Goal: Check status: Check status

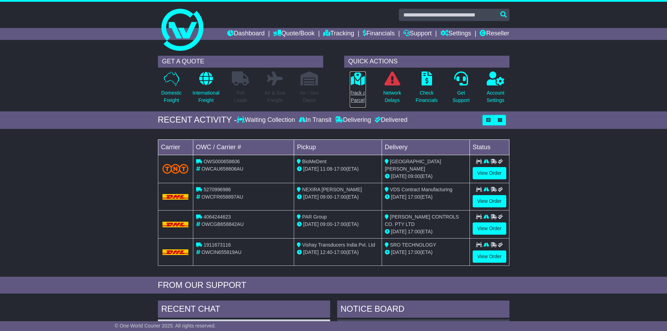
click at [358, 97] on p "Track a Parcel" at bounding box center [358, 96] width 16 height 15
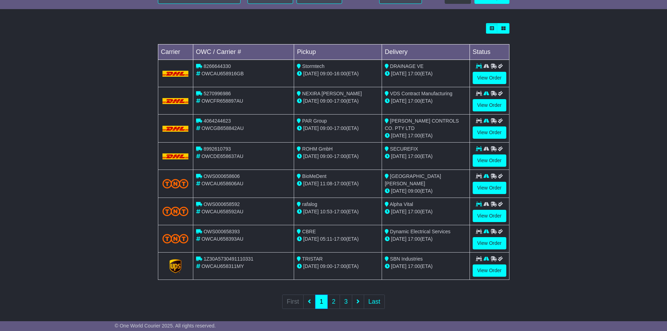
scroll to position [188, 0]
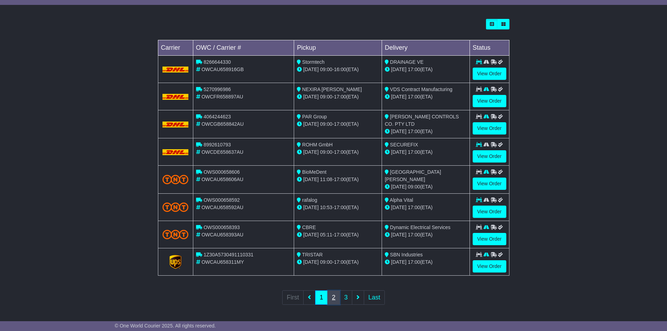
click at [337, 297] on link "2" at bounding box center [333, 297] width 13 height 14
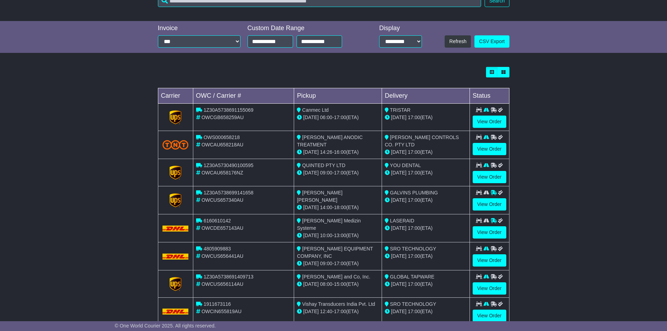
scroll to position [140, 0]
click at [498, 257] on link "View Order" at bounding box center [489, 260] width 34 height 12
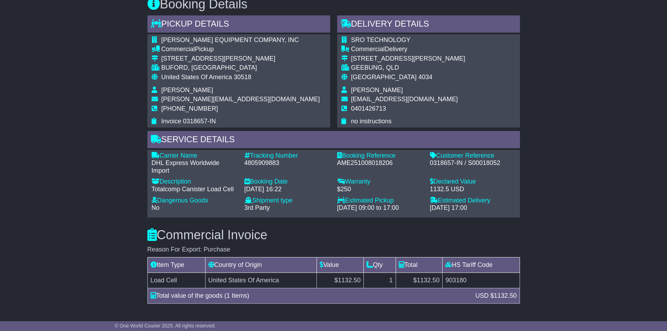
scroll to position [385, 0]
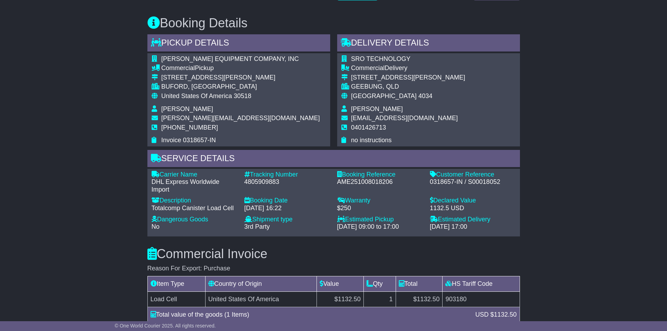
click at [270, 182] on div "4805909883" at bounding box center [287, 182] width 86 height 8
copy div "4805909883"
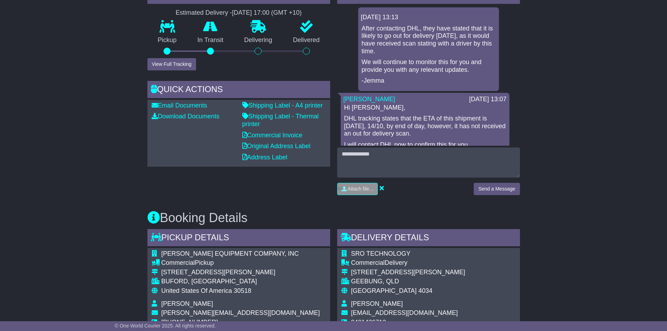
scroll to position [245, 0]
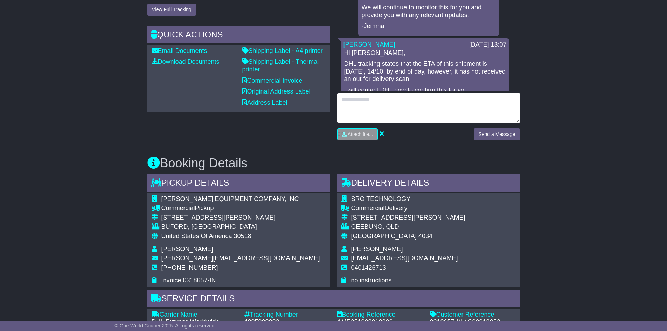
click at [381, 99] on textarea at bounding box center [428, 108] width 183 height 30
type textarea "**********"
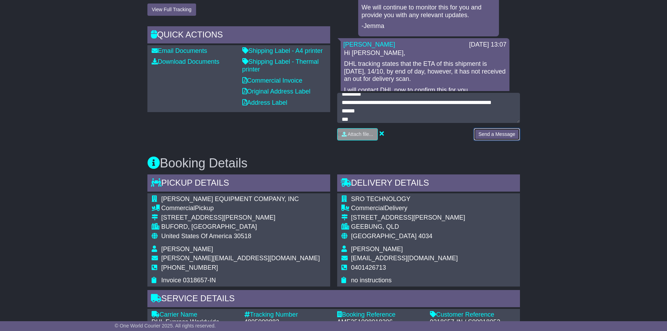
click at [481, 135] on button "Send a Message" at bounding box center [496, 134] width 46 height 12
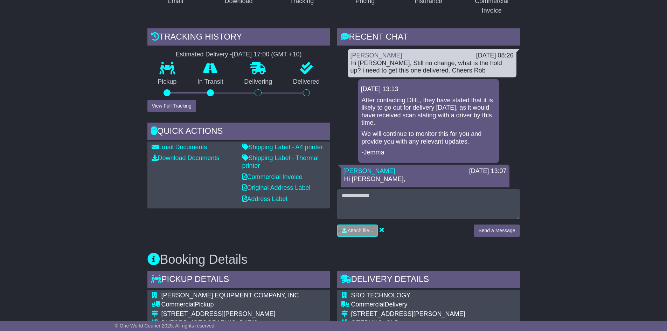
scroll to position [0, 0]
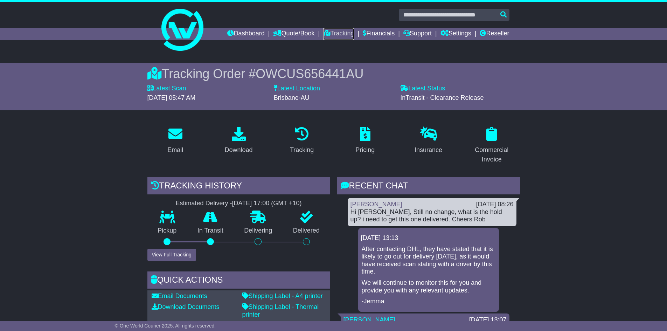
click at [330, 31] on link "Tracking" at bounding box center [338, 34] width 31 height 12
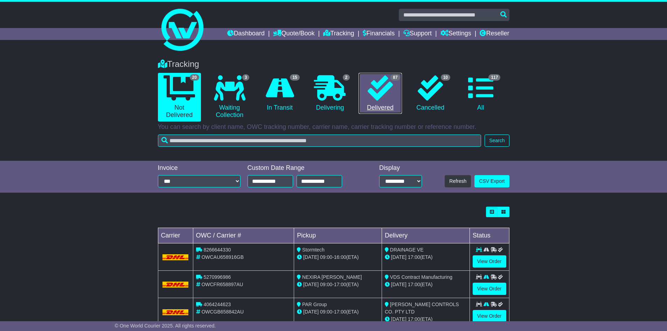
click at [385, 96] on icon at bounding box center [379, 87] width 25 height 25
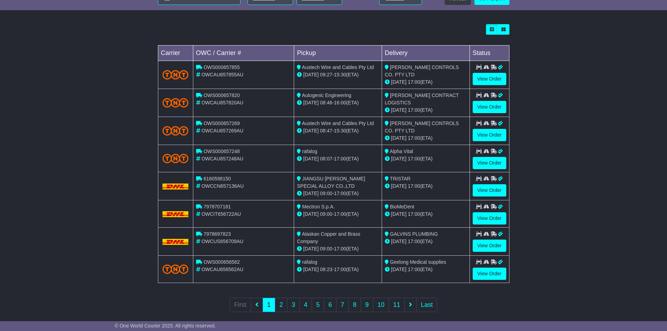
scroll to position [190, 0]
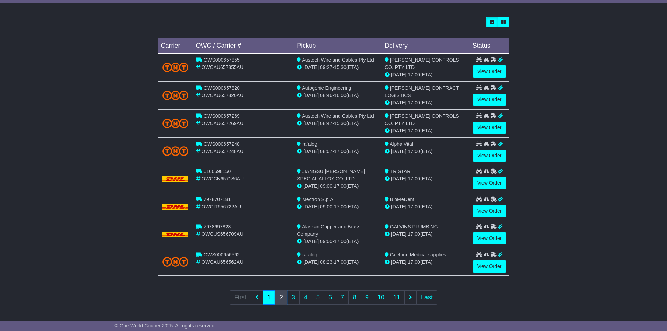
click at [282, 300] on link "2" at bounding box center [281, 297] width 13 height 14
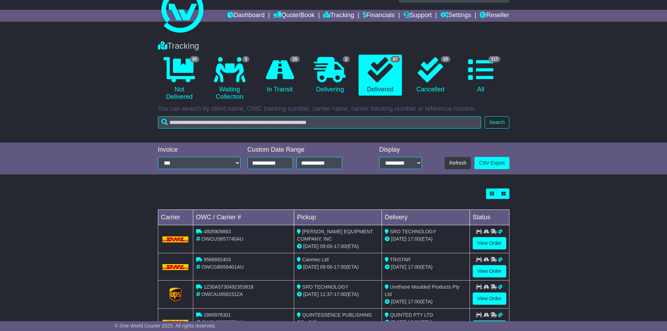
scroll to position [70, 0]
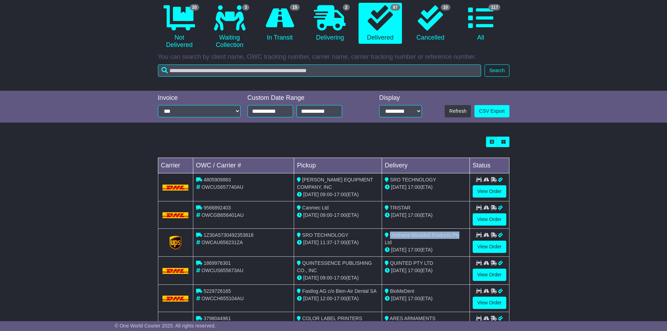
drag, startPoint x: 462, startPoint y: 235, endPoint x: 389, endPoint y: 234, distance: 72.4
click at [389, 234] on div "Urethane Moulded Products Pty Ltd" at bounding box center [426, 238] width 82 height 15
copy span "Urethane Moulded Products Pty"
click at [488, 244] on link "View Order" at bounding box center [489, 246] width 34 height 12
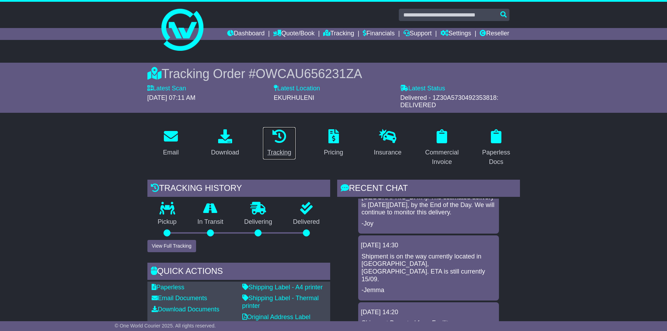
click at [275, 146] on link "Tracking" at bounding box center [278, 143] width 33 height 33
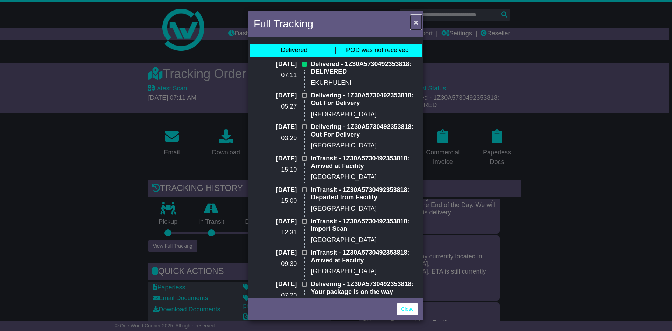
click at [417, 21] on span "×" at bounding box center [416, 22] width 4 height 8
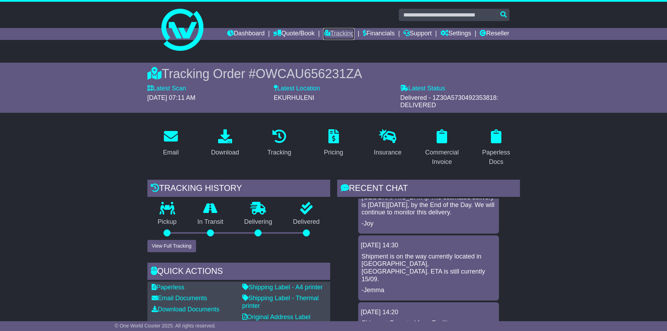
click at [340, 34] on link "Tracking" at bounding box center [338, 34] width 31 height 12
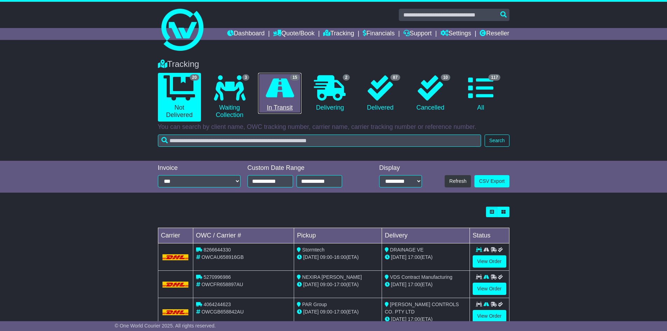
click at [276, 99] on icon at bounding box center [280, 87] width 28 height 25
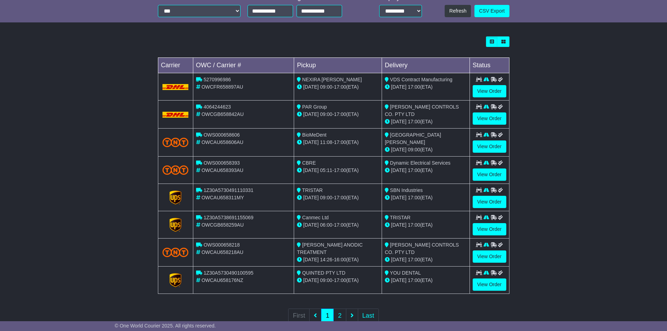
scroll to position [175, 0]
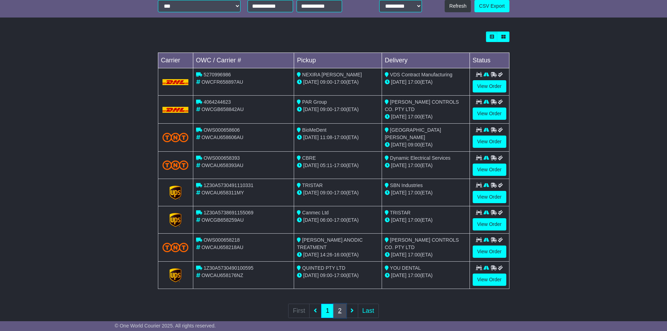
click at [334, 307] on link "2" at bounding box center [339, 310] width 13 height 14
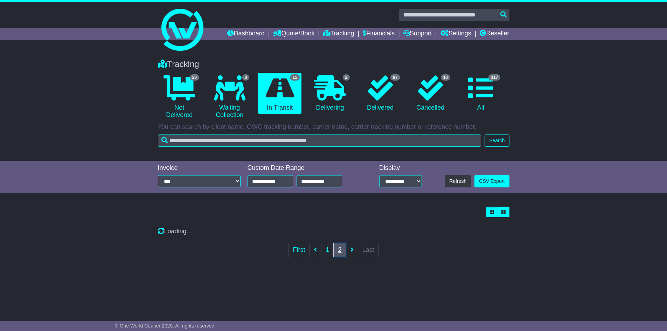
scroll to position [0, 0]
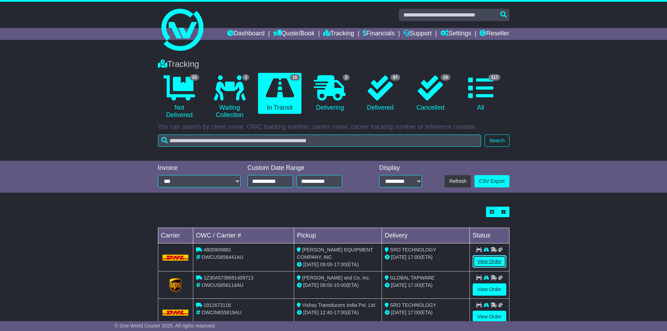
click at [481, 261] on link "View Order" at bounding box center [489, 261] width 34 height 12
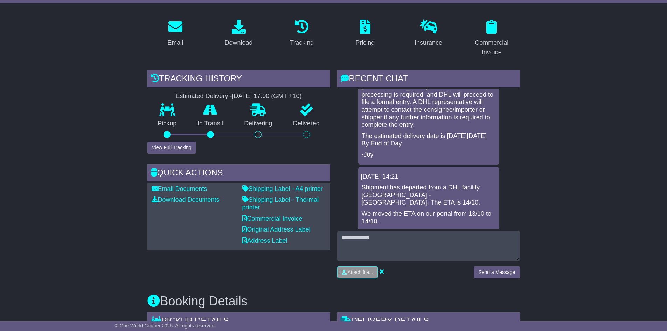
scroll to position [245, 0]
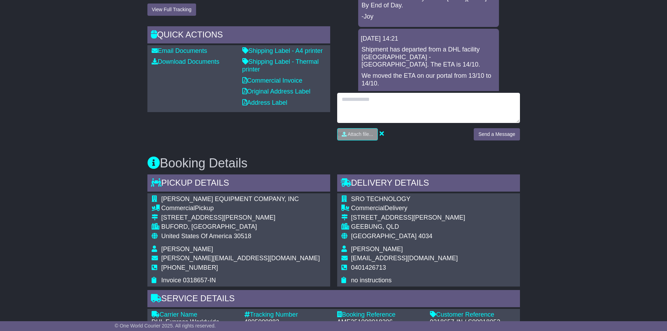
click at [396, 103] on textarea at bounding box center [428, 108] width 183 height 30
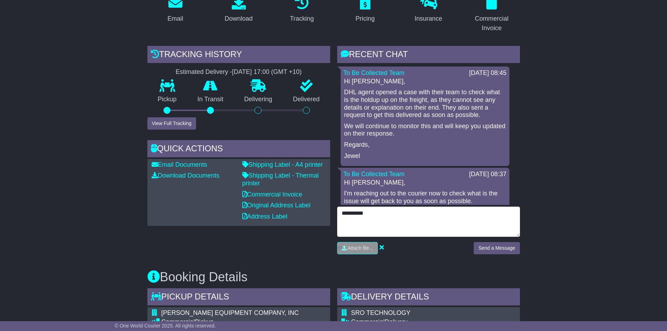
scroll to position [70, 0]
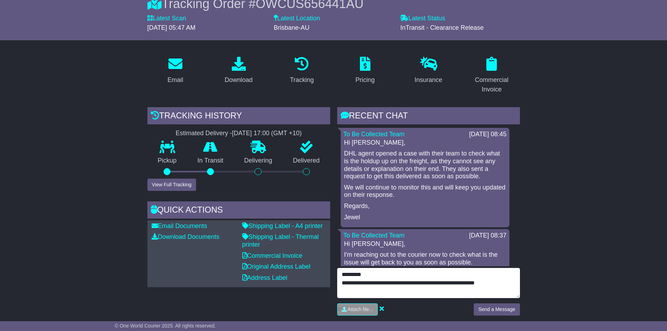
type textarea "**********"
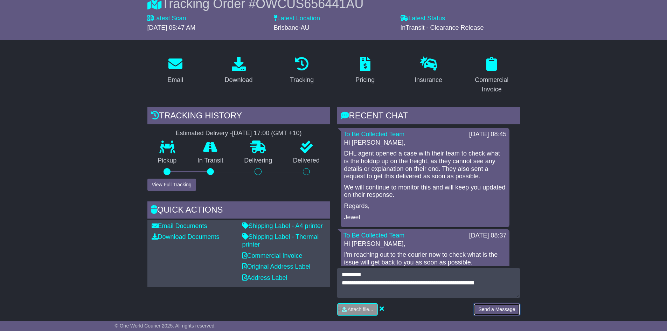
click at [482, 309] on button "Send a Message" at bounding box center [496, 309] width 46 height 12
